Goal: Find specific page/section: Find specific page/section

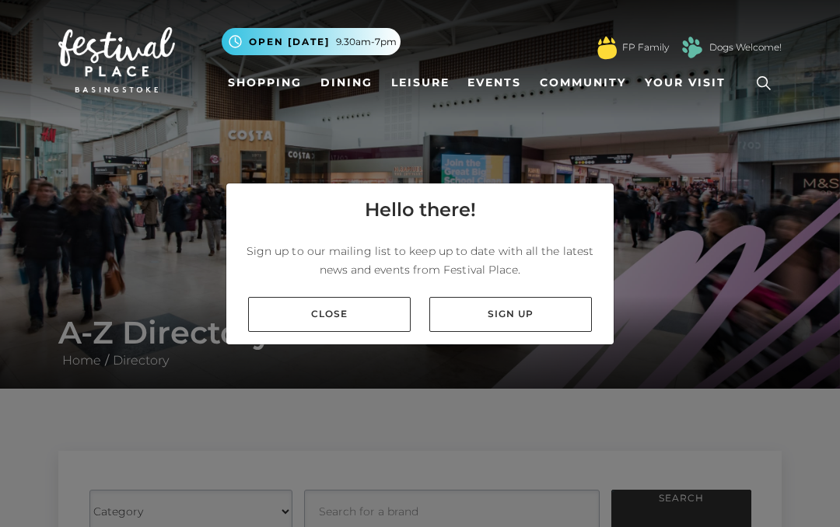
click at [346, 311] on link "Close" at bounding box center [329, 314] width 163 height 35
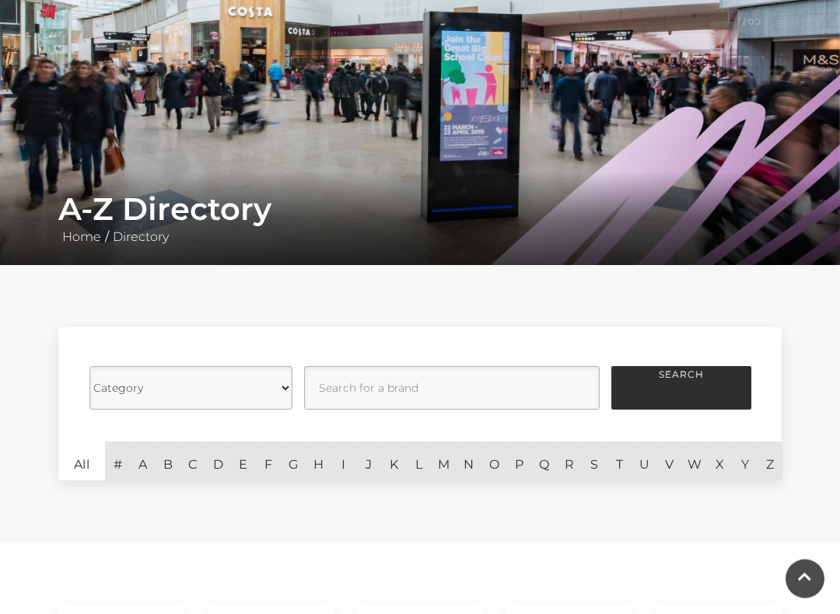
scroll to position [124, 0]
click at [282, 390] on select "Category Cafes Restaurants Fashion Services Technology Homeware Gifts, Statione…" at bounding box center [190, 388] width 203 height 44
select select "21054"
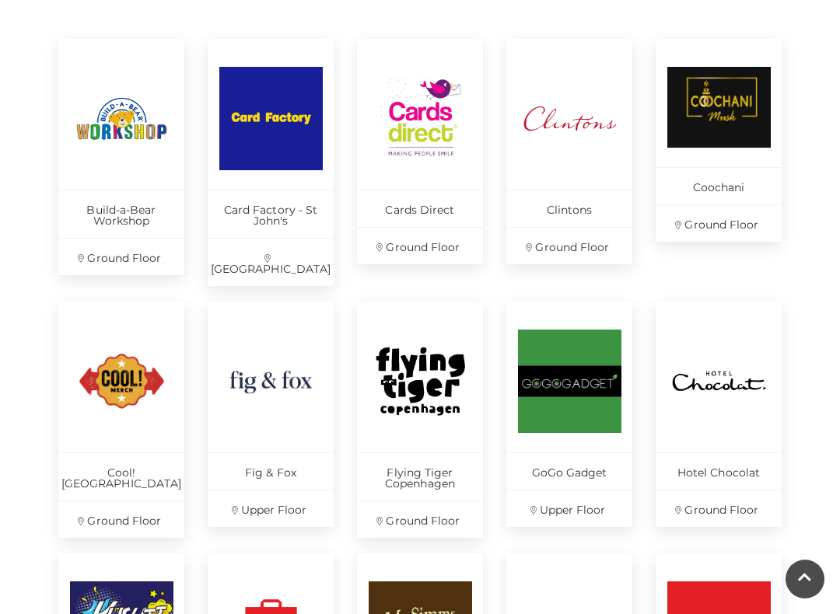
scroll to position [706, 0]
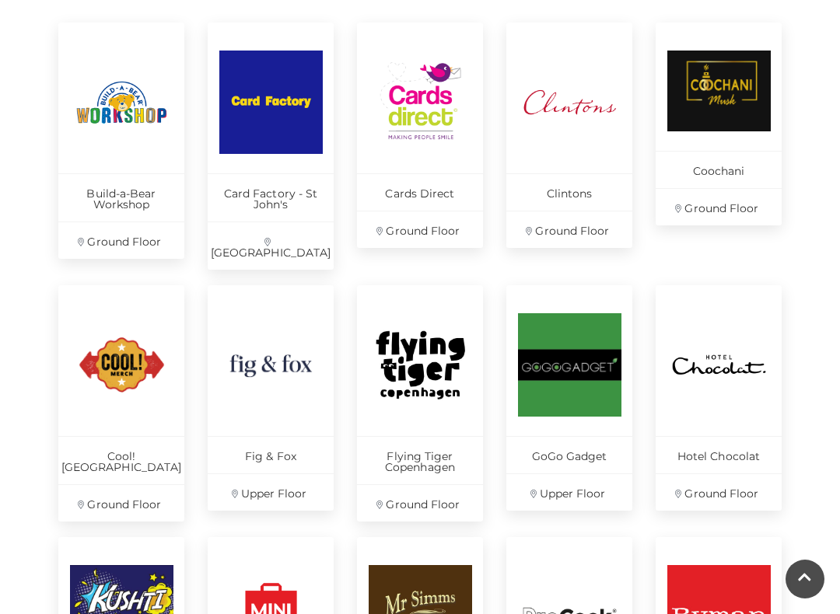
click at [256, 374] on img at bounding box center [270, 364] width 103 height 103
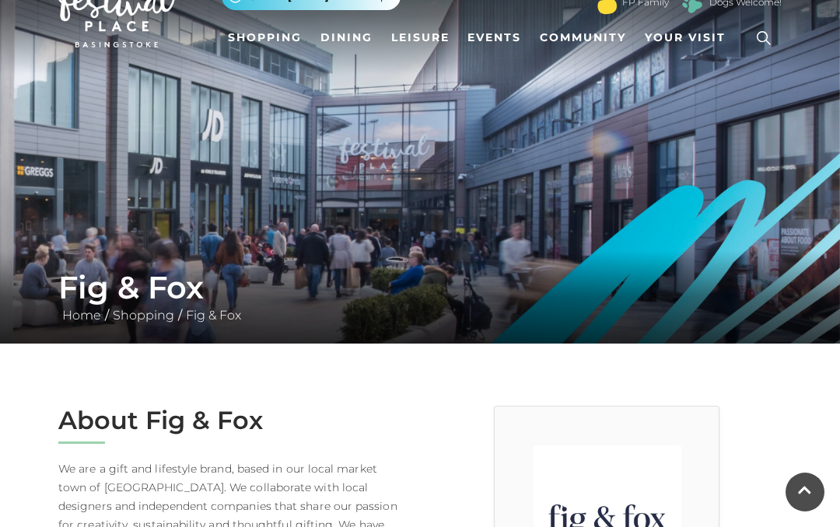
scroll to position [44, 0]
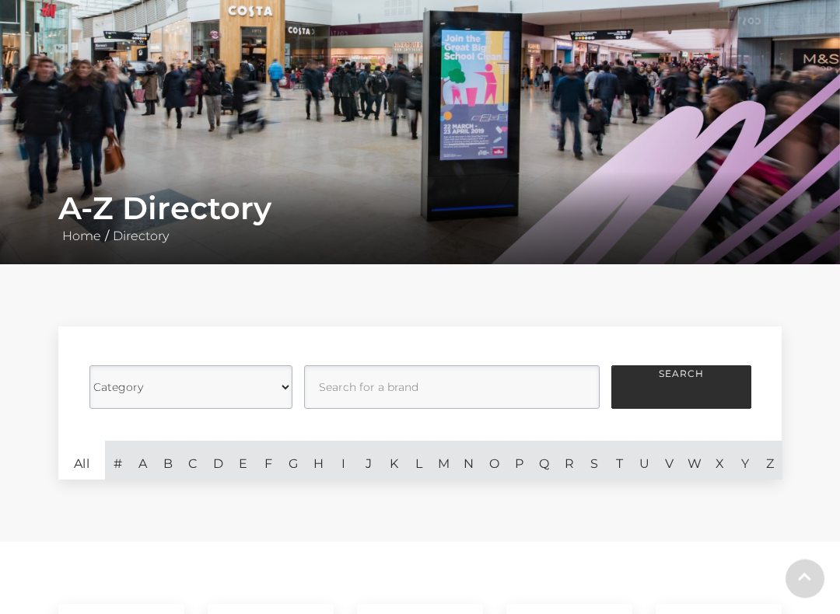
scroll to position [170, 0]
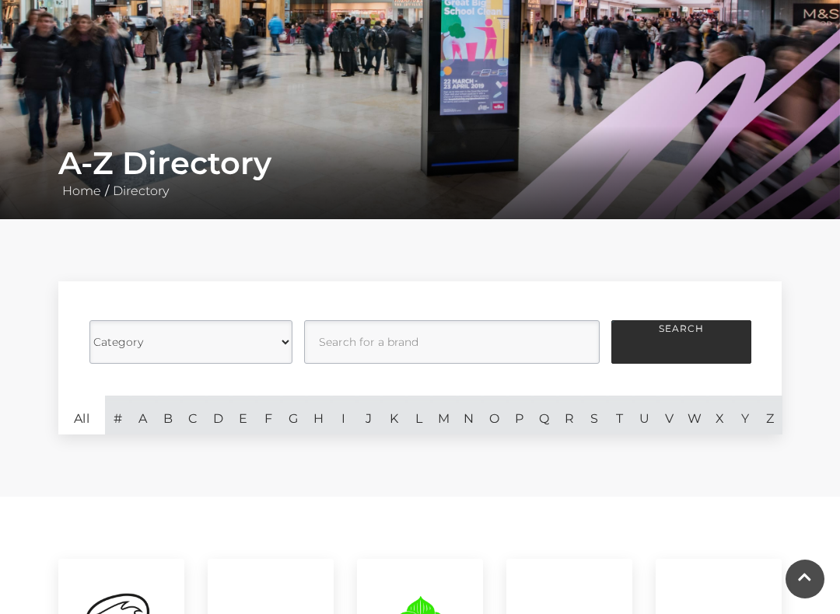
click at [272, 348] on select "Category Cafes Restaurants Fashion Services Technology Homeware Gifts, Statione…" at bounding box center [190, 342] width 203 height 44
select select "21054"
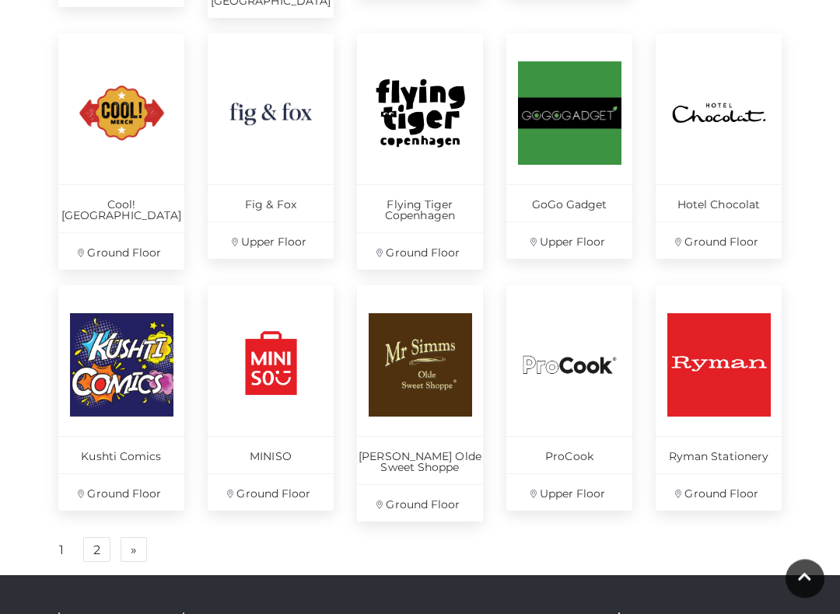
scroll to position [958, 0]
click at [132, 527] on span "»" at bounding box center [134, 549] width 6 height 11
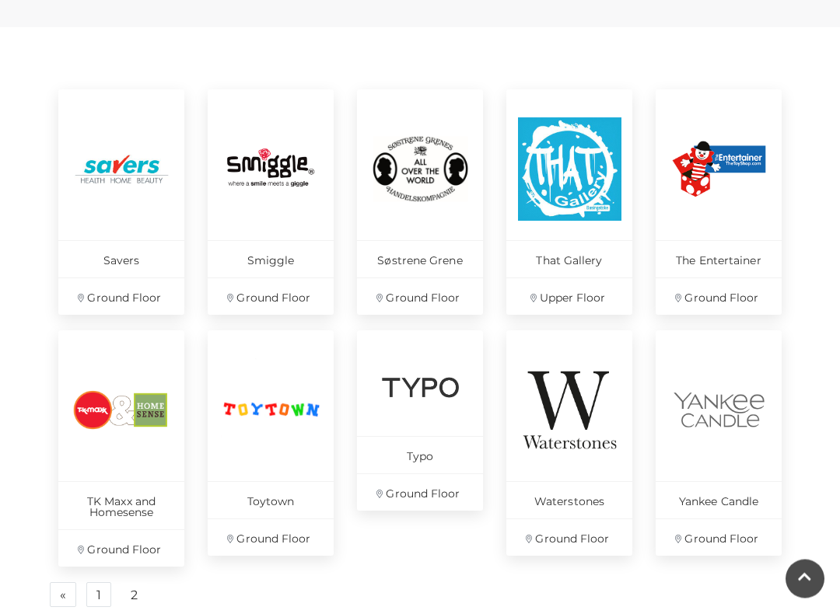
scroll to position [639, 0]
click at [562, 165] on img at bounding box center [569, 168] width 103 height 103
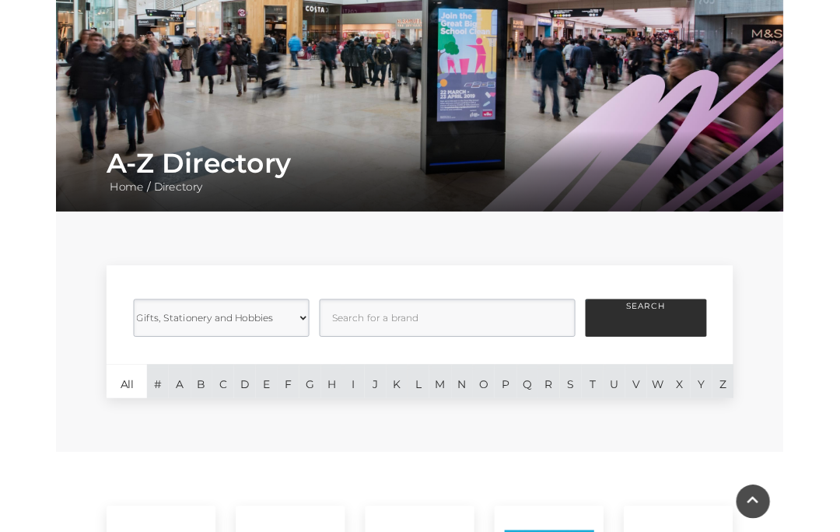
scroll to position [0, 0]
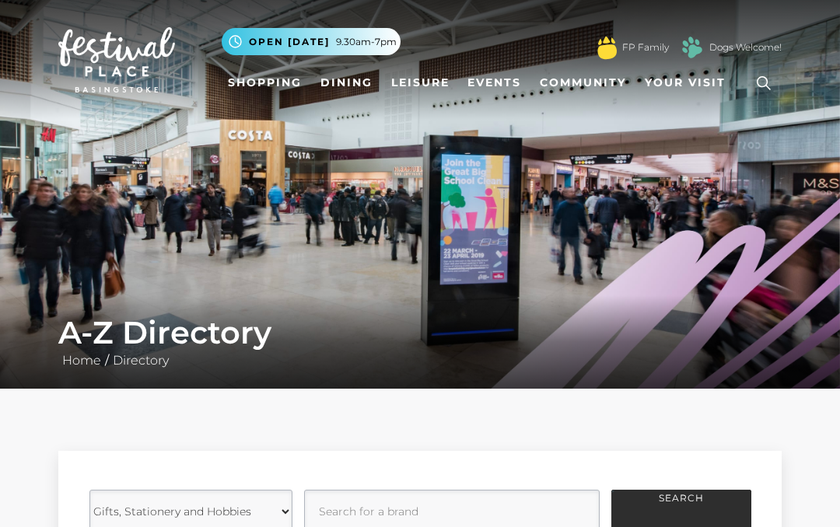
click at [758, 98] on link at bounding box center [764, 83] width 36 height 36
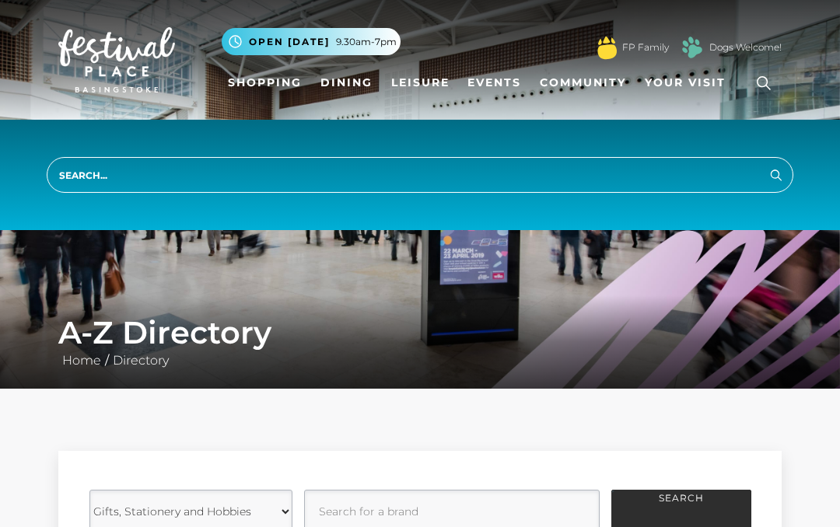
click at [138, 184] on input "search" at bounding box center [420, 175] width 747 height 36
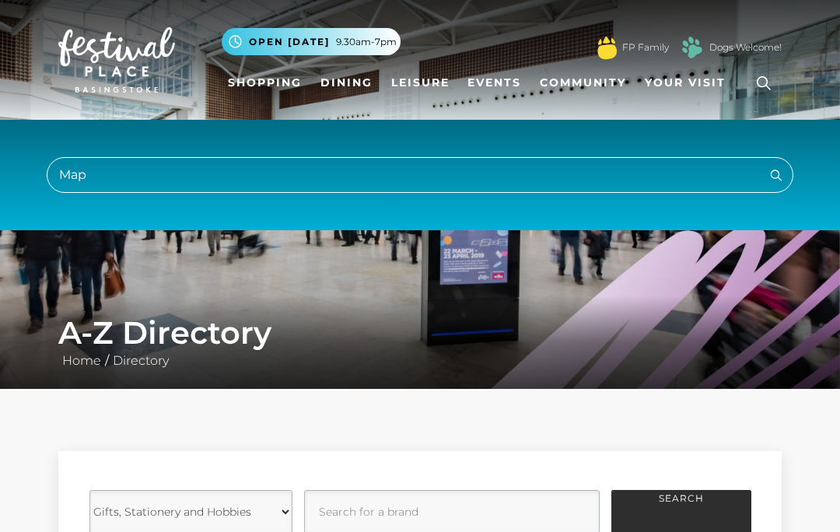
type input "Map"
click at [776, 174] on button "Search" at bounding box center [776, 174] width 19 height 19
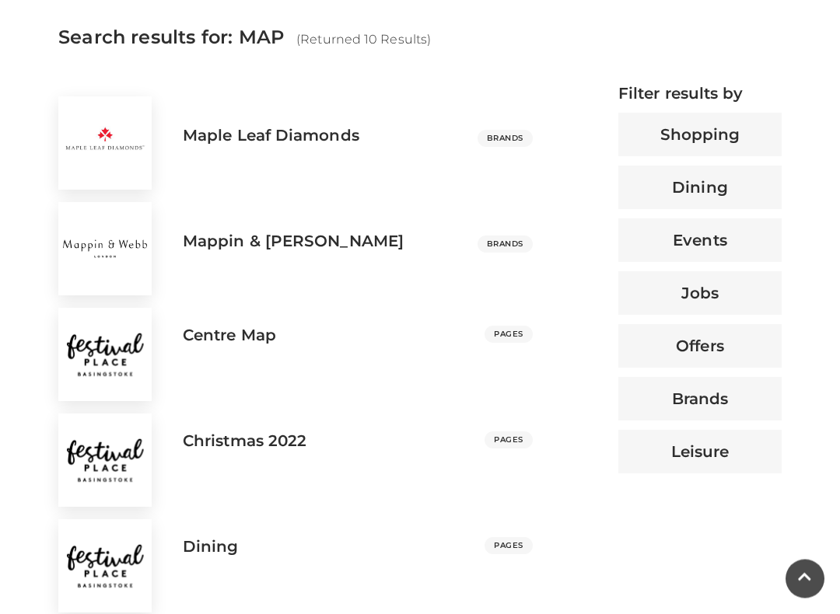
scroll to position [590, 0]
click at [116, 349] on img at bounding box center [104, 354] width 93 height 93
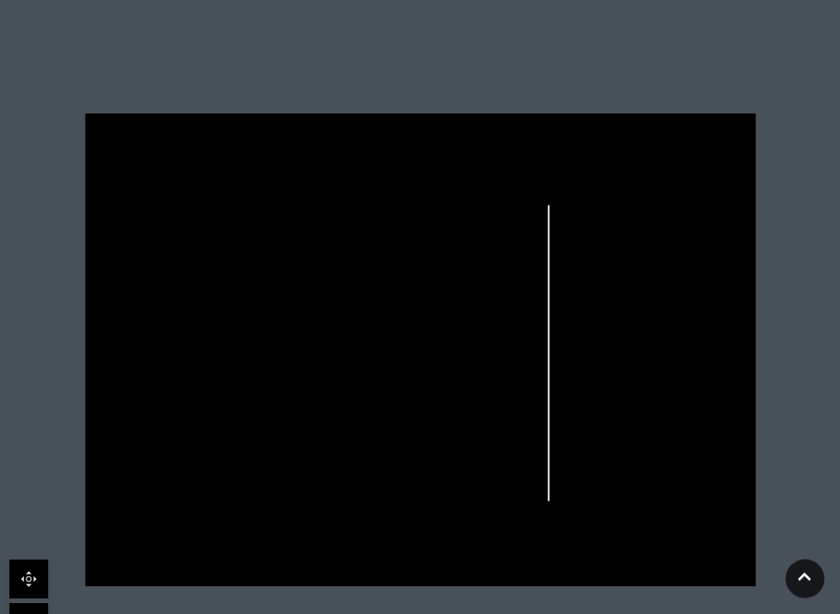
scroll to position [420, 0]
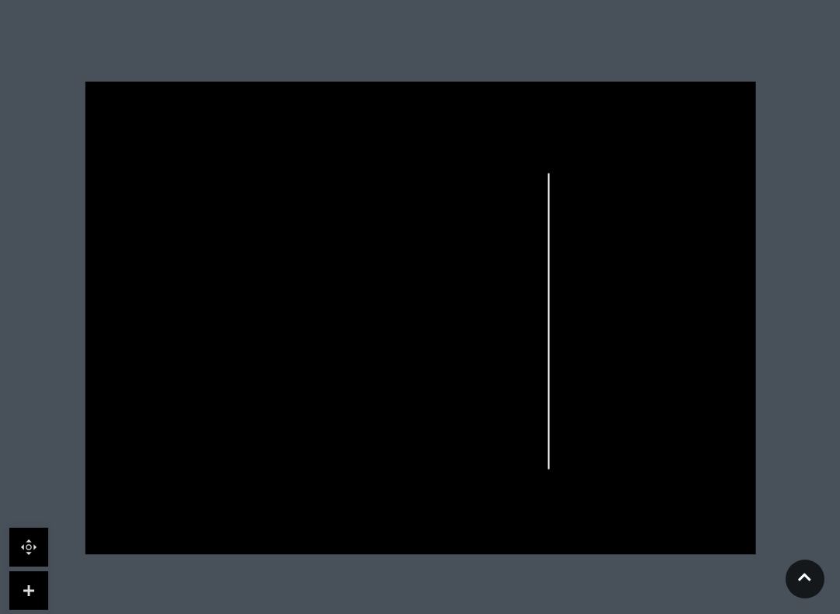
click at [796, 527] on link at bounding box center [805, 579] width 39 height 39
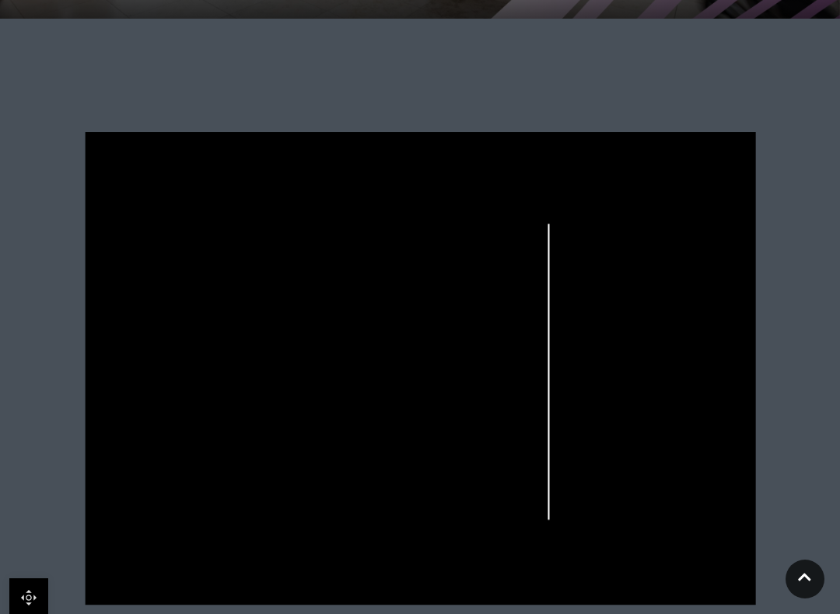
scroll to position [378, 0]
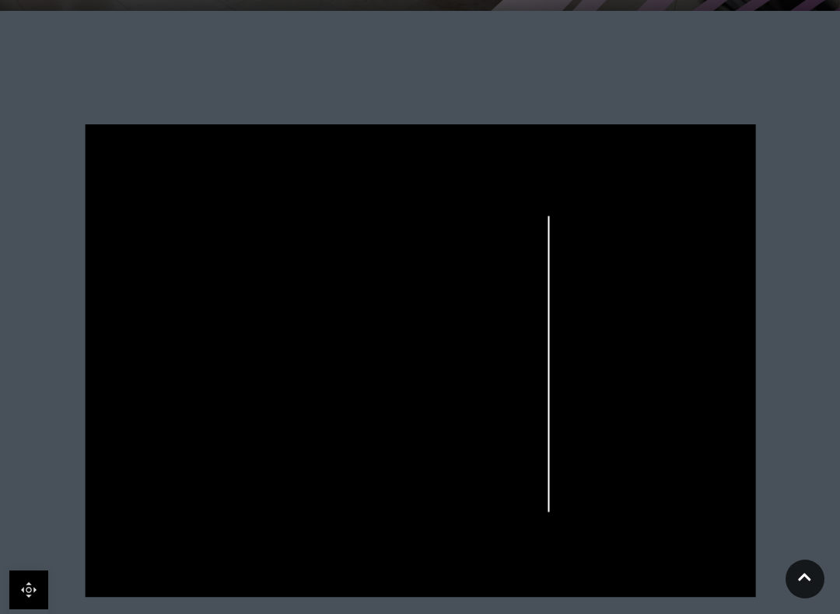
click at [799, 527] on link at bounding box center [805, 579] width 39 height 39
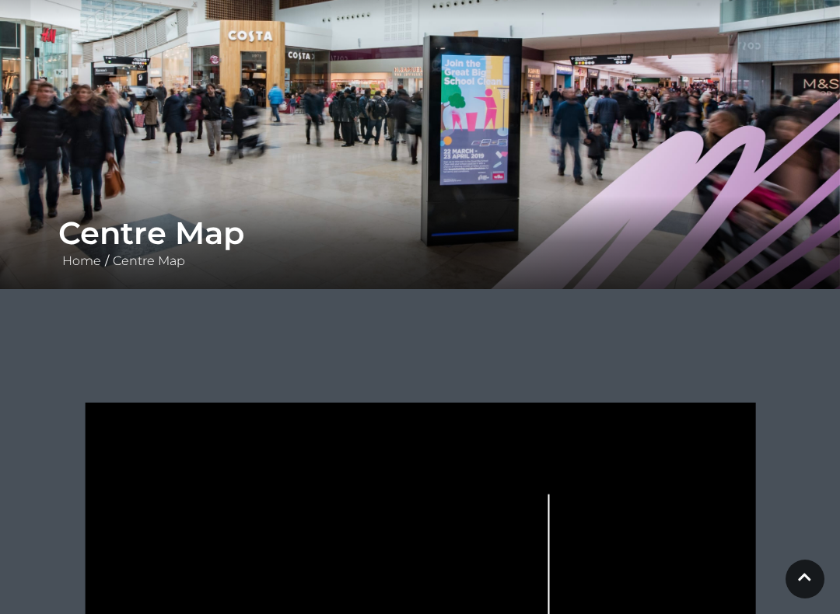
scroll to position [0, 0]
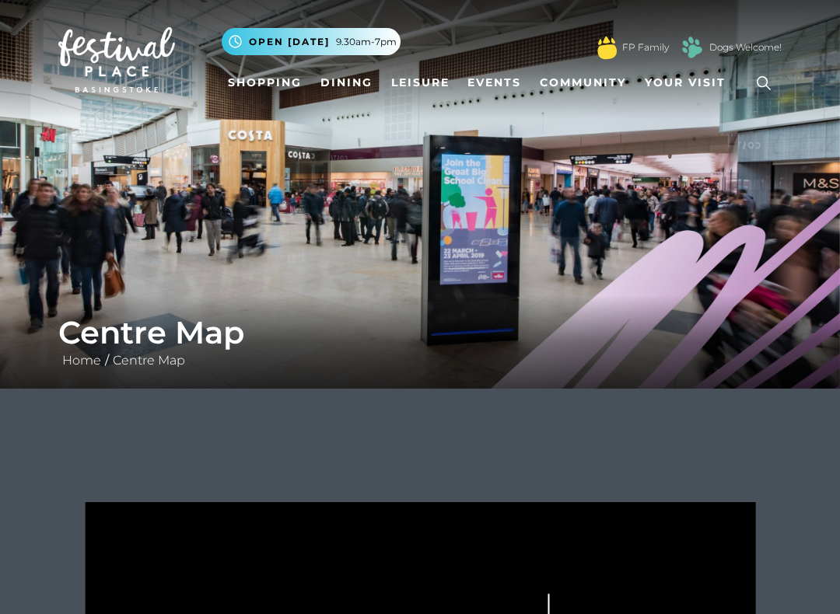
click at [268, 86] on link "Shopping" at bounding box center [265, 82] width 86 height 29
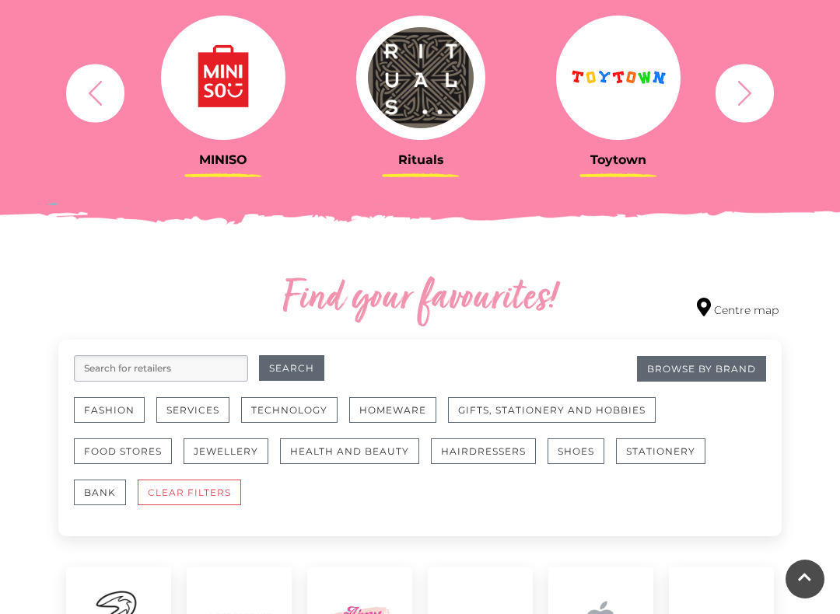
click at [107, 361] on input "search" at bounding box center [161, 368] width 174 height 26
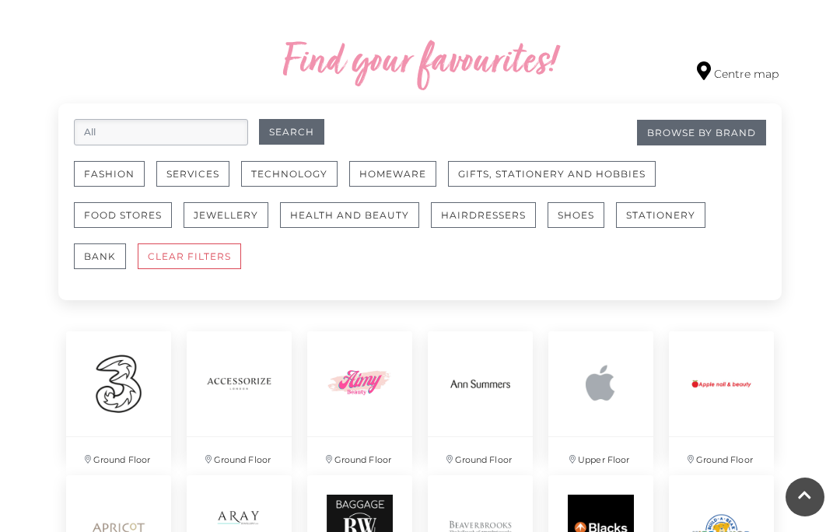
scroll to position [877, 0]
type input "All our own crafts"
click at [307, 123] on button "Search" at bounding box center [291, 133] width 65 height 26
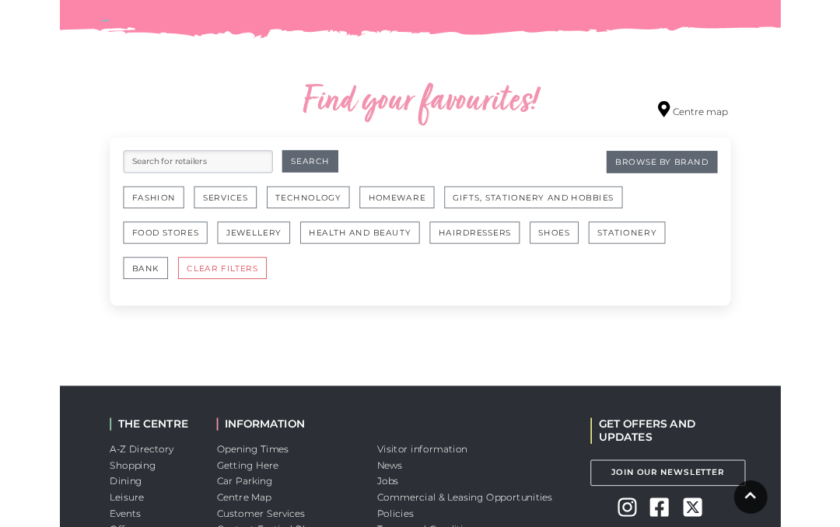
scroll to position [814, 0]
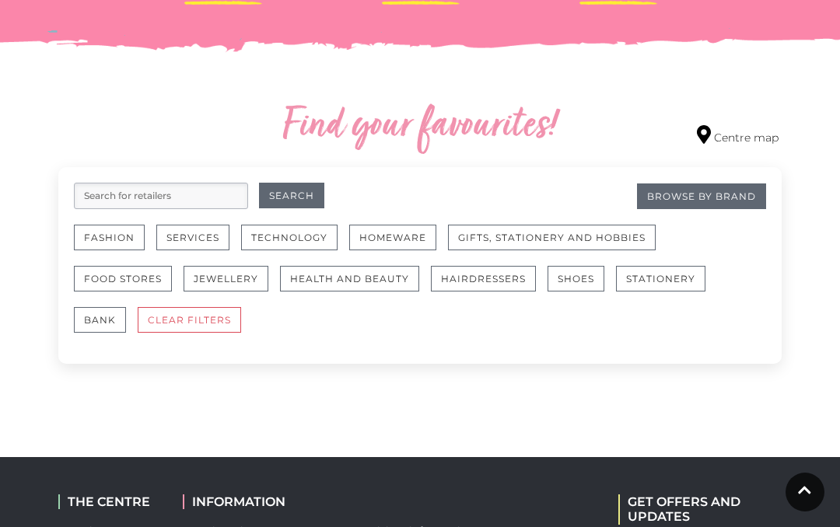
click at [200, 202] on input "search" at bounding box center [161, 196] width 174 height 26
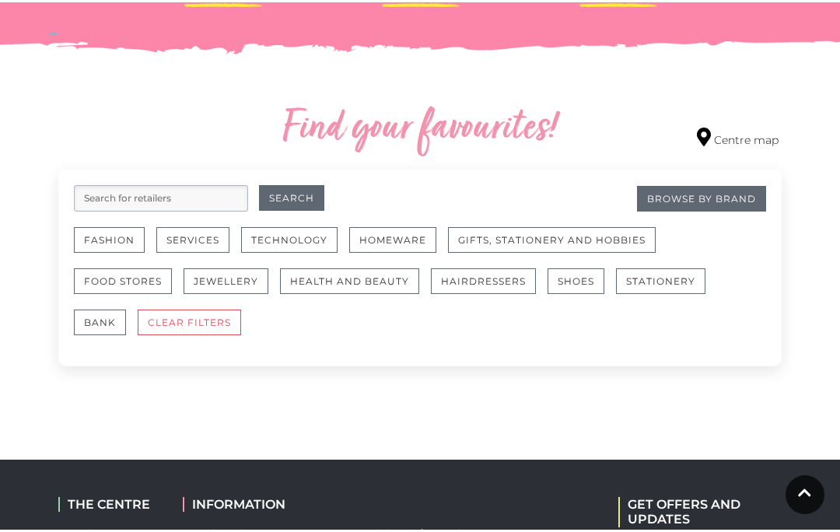
scroll to position [813, 0]
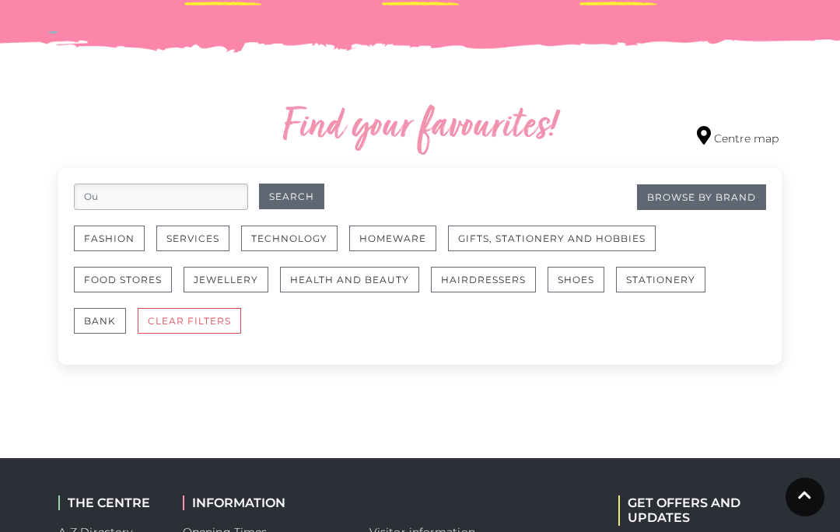
type input "O"
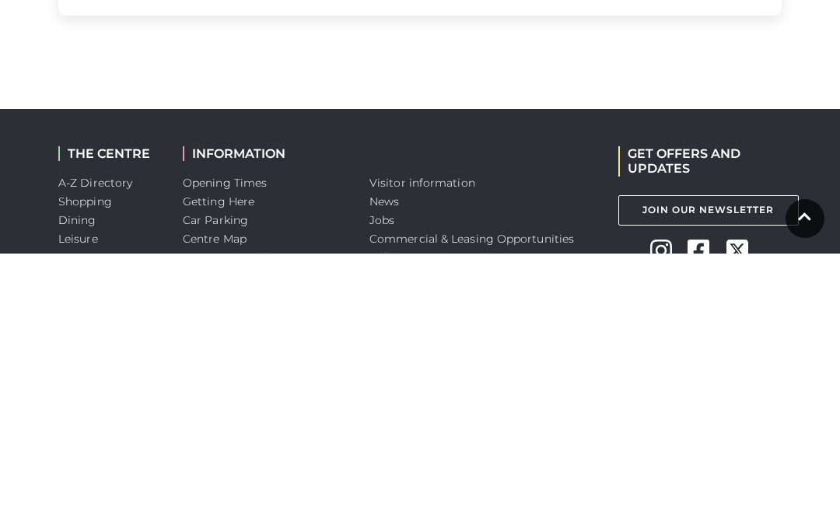
scroll to position [904, 0]
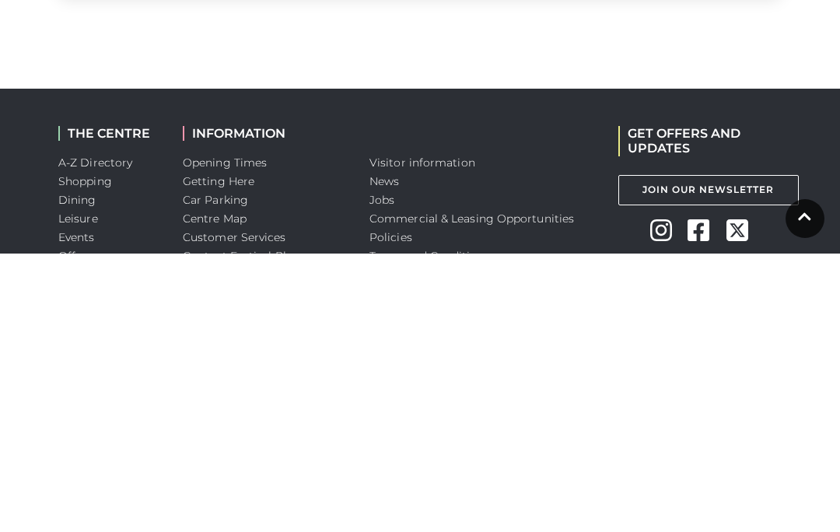
click at [108, 434] on link "A-Z Directory" at bounding box center [95, 441] width 74 height 14
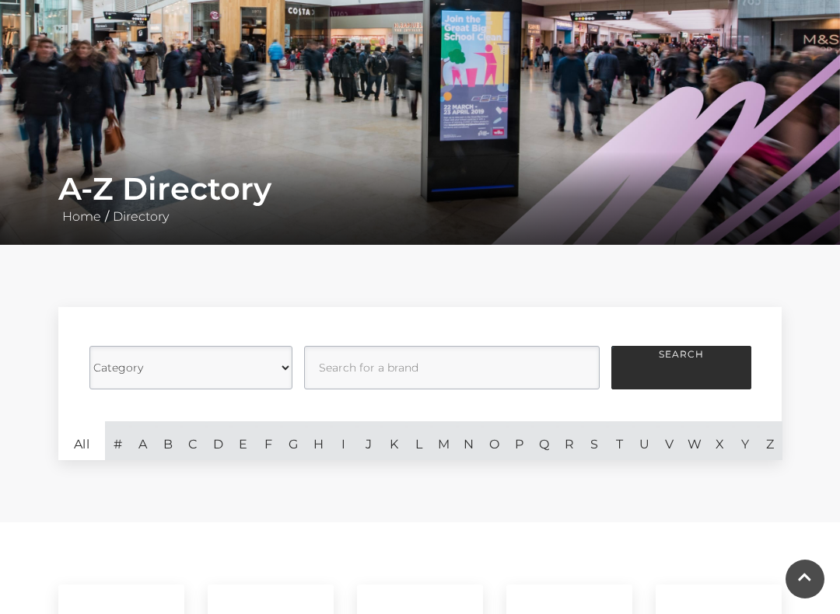
scroll to position [148, 0]
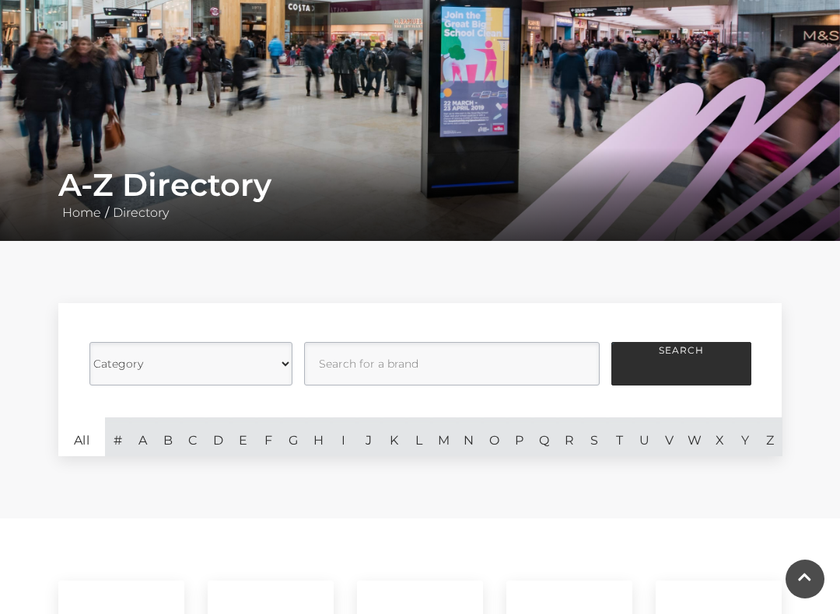
click at [137, 369] on select "Category Cafes Restaurants Fashion Services Technology Homeware Gifts, Statione…" at bounding box center [190, 364] width 203 height 44
select select "21054"
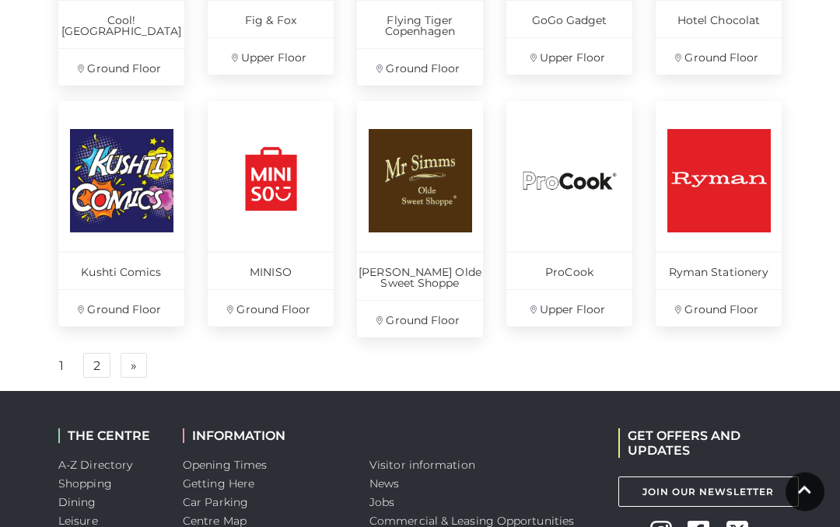
scroll to position [1143, 0]
click at [574, 290] on p "Upper Floor" at bounding box center [569, 307] width 126 height 37
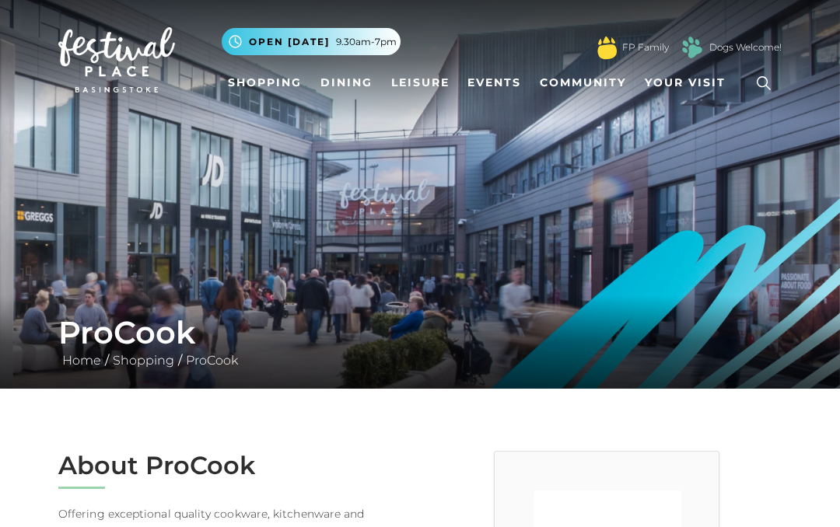
click at [757, 85] on icon at bounding box center [763, 83] width 23 height 23
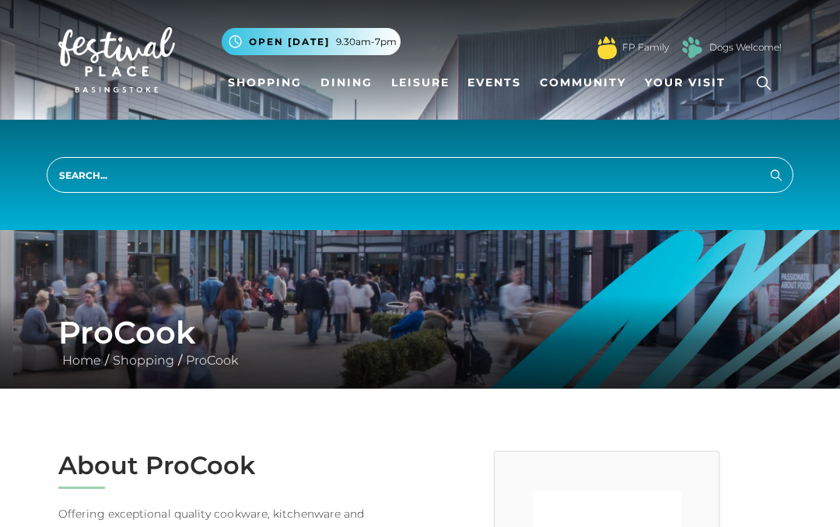
click at [334, 185] on input "search" at bounding box center [420, 175] width 747 height 36
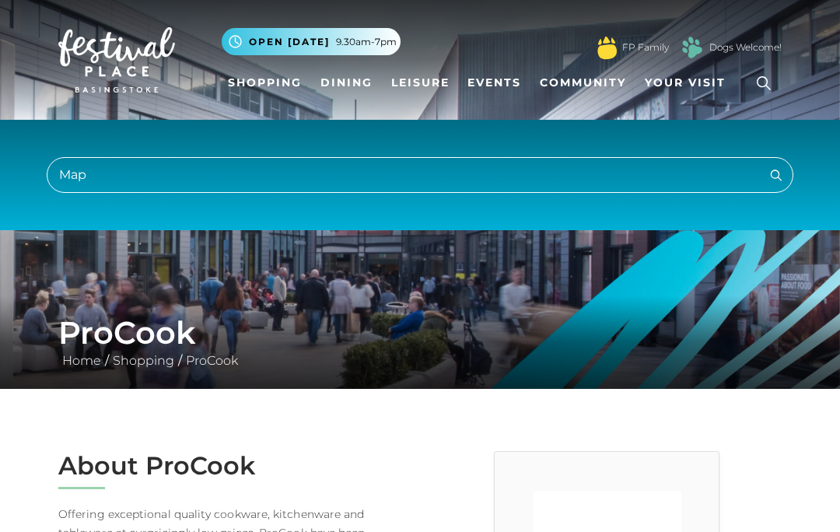
type input "Map"
click at [776, 174] on button "Search" at bounding box center [776, 174] width 19 height 19
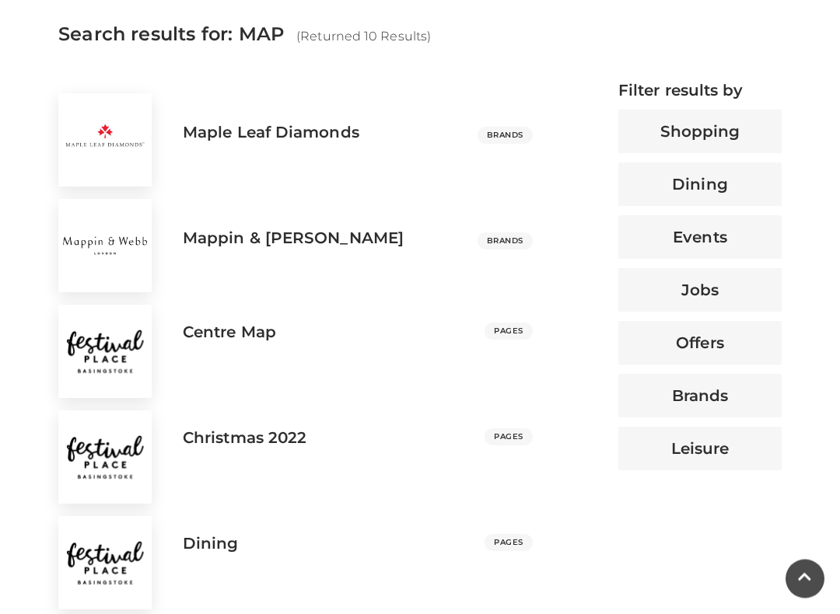
scroll to position [593, 0]
click at [128, 360] on img at bounding box center [104, 351] width 93 height 93
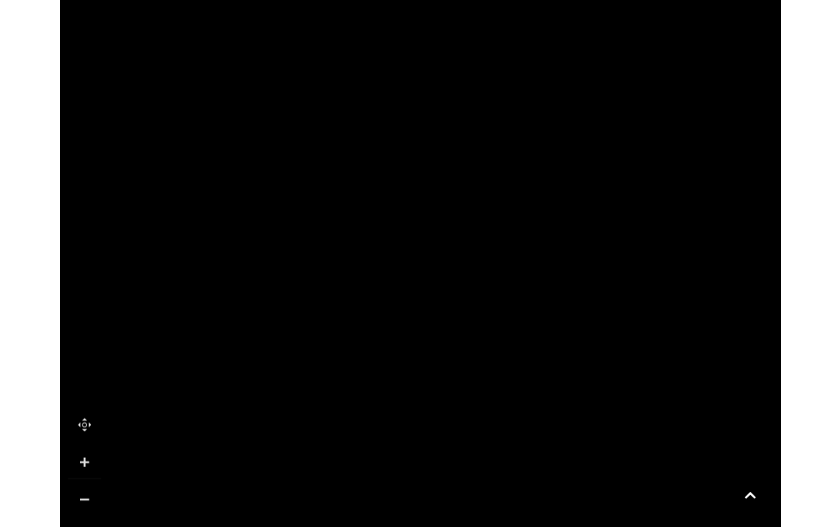
scroll to position [516, 0]
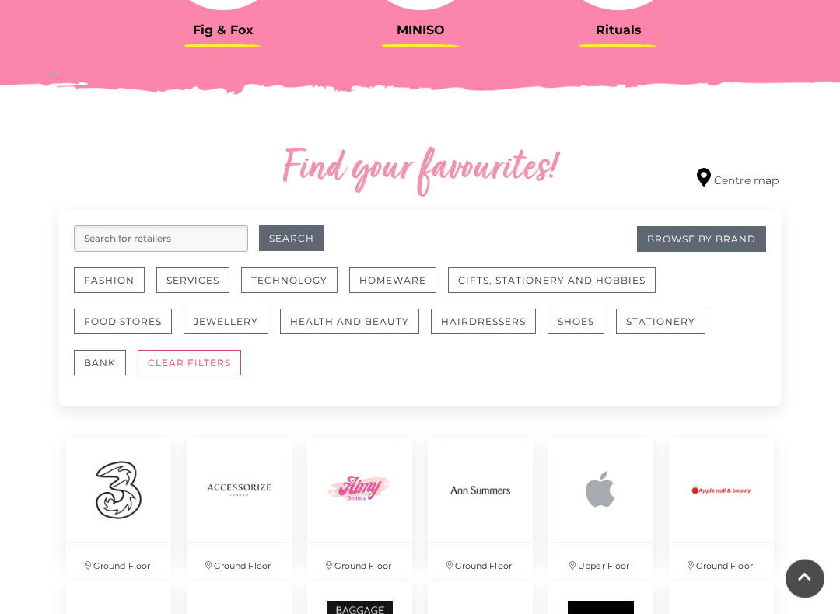
scroll to position [771, 0]
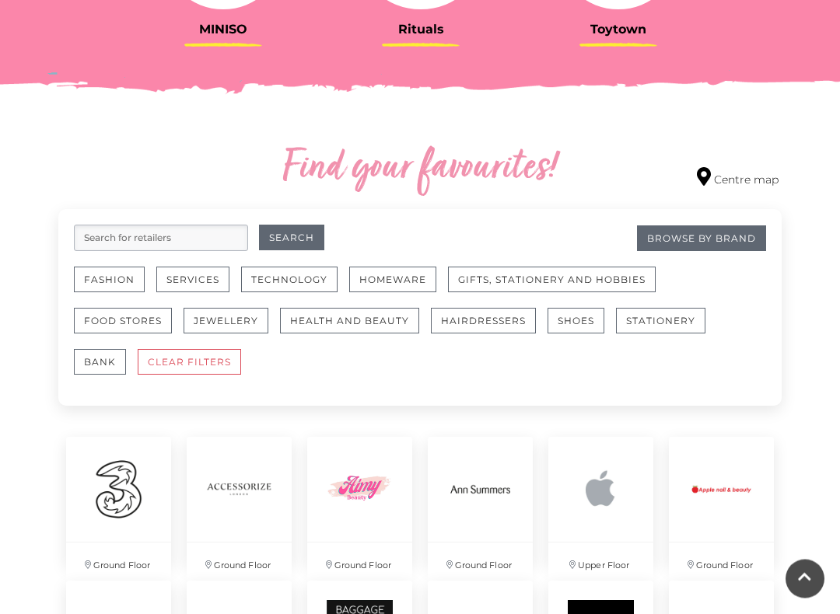
click at [628, 271] on button "Gifts, Stationery and Hobbies" at bounding box center [552, 281] width 208 height 26
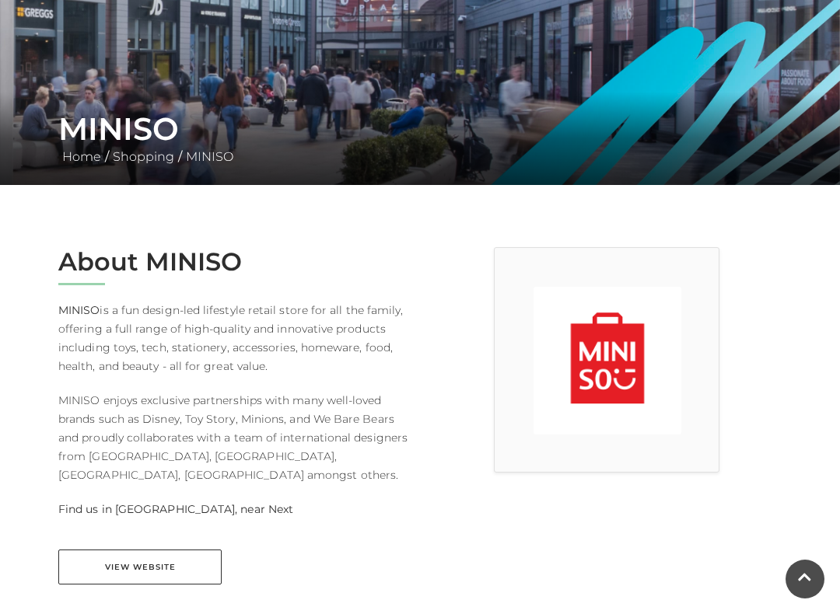
scroll to position [226, 0]
